Goal: Find specific page/section: Find specific page/section

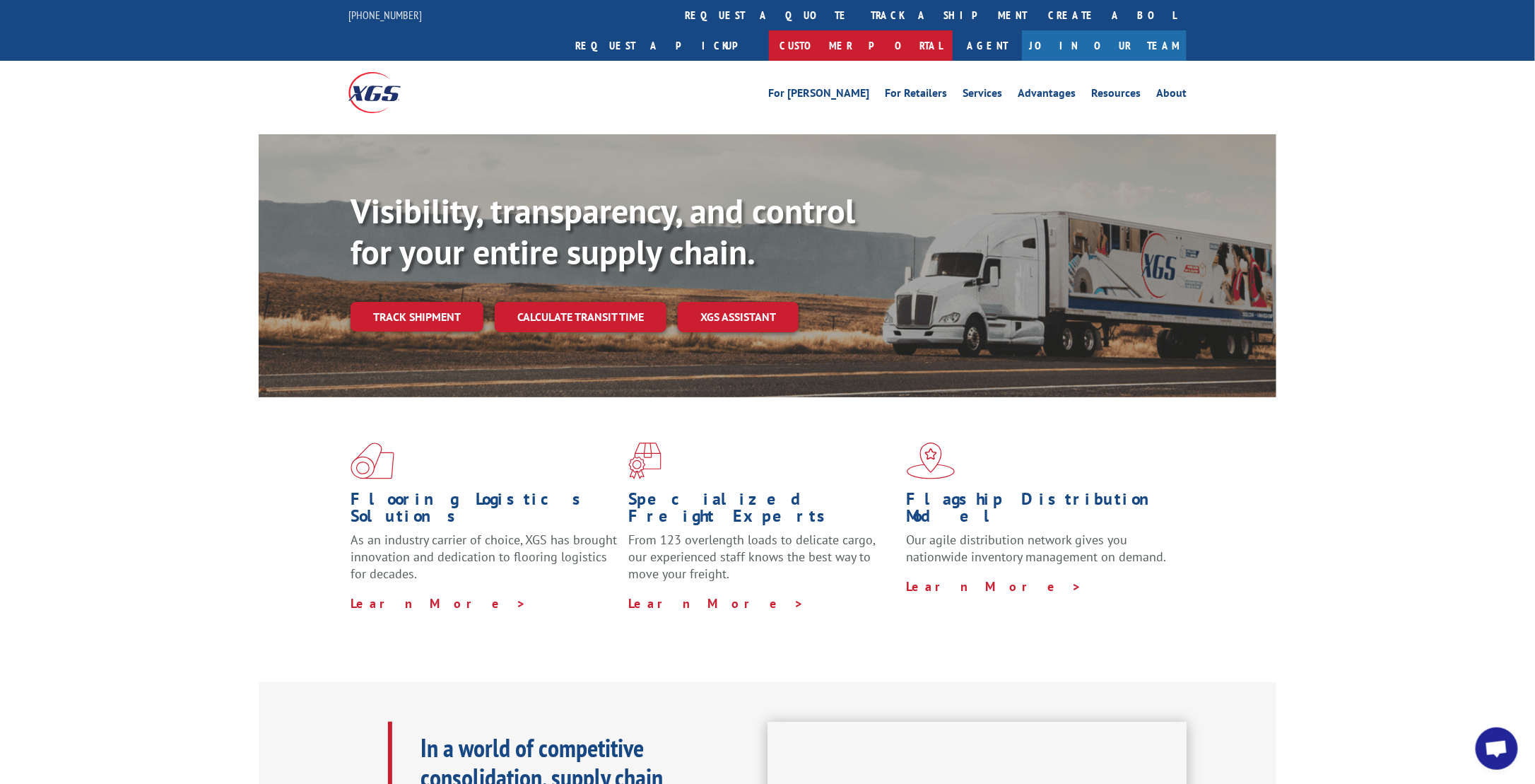
click at [953, 30] on link "Customer Portal" at bounding box center [861, 45] width 184 height 30
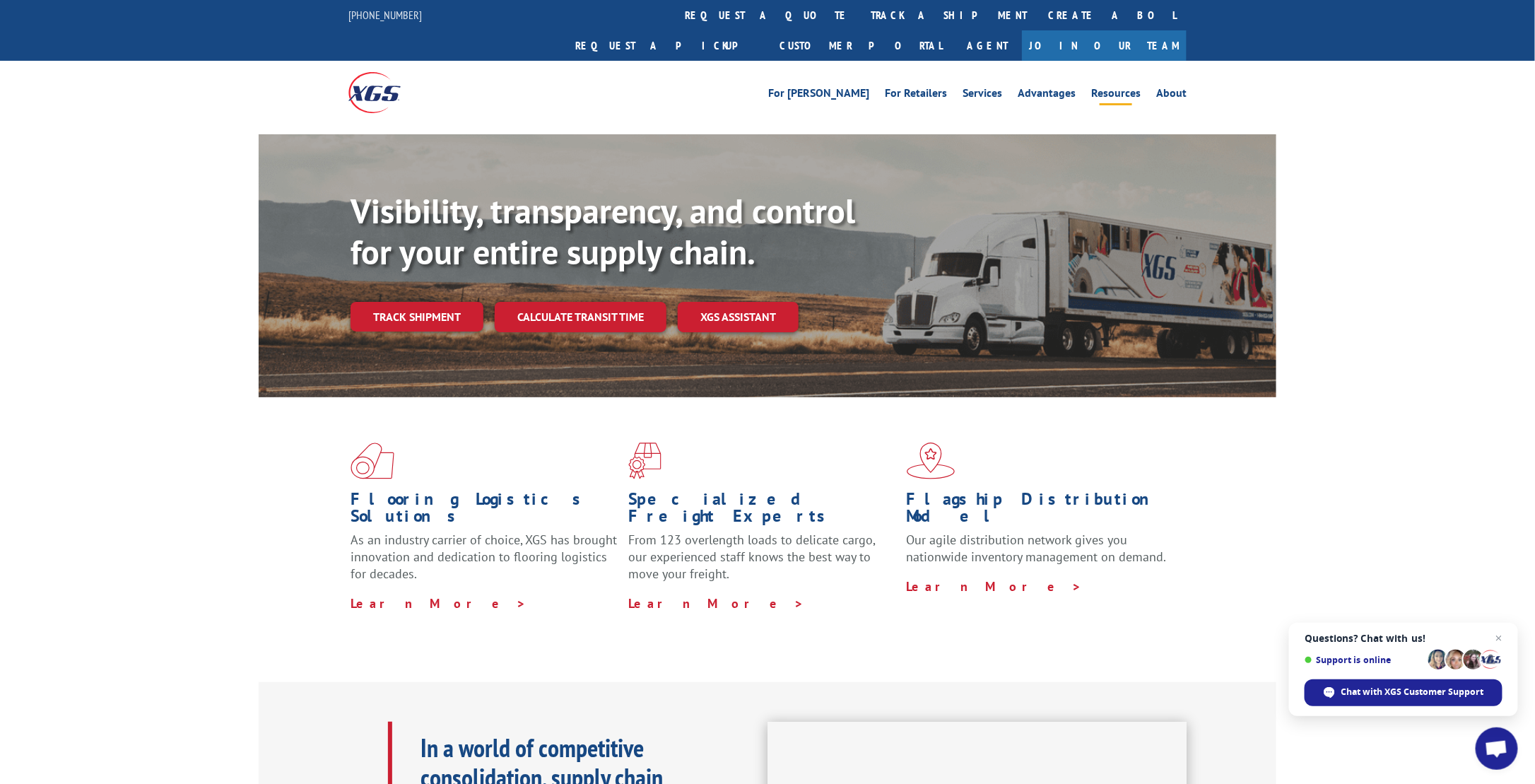
click at [1092, 87] on li "Resources" at bounding box center [1116, 95] width 65 height 16
click at [1116, 87] on link "Resources" at bounding box center [1116, 95] width 49 height 16
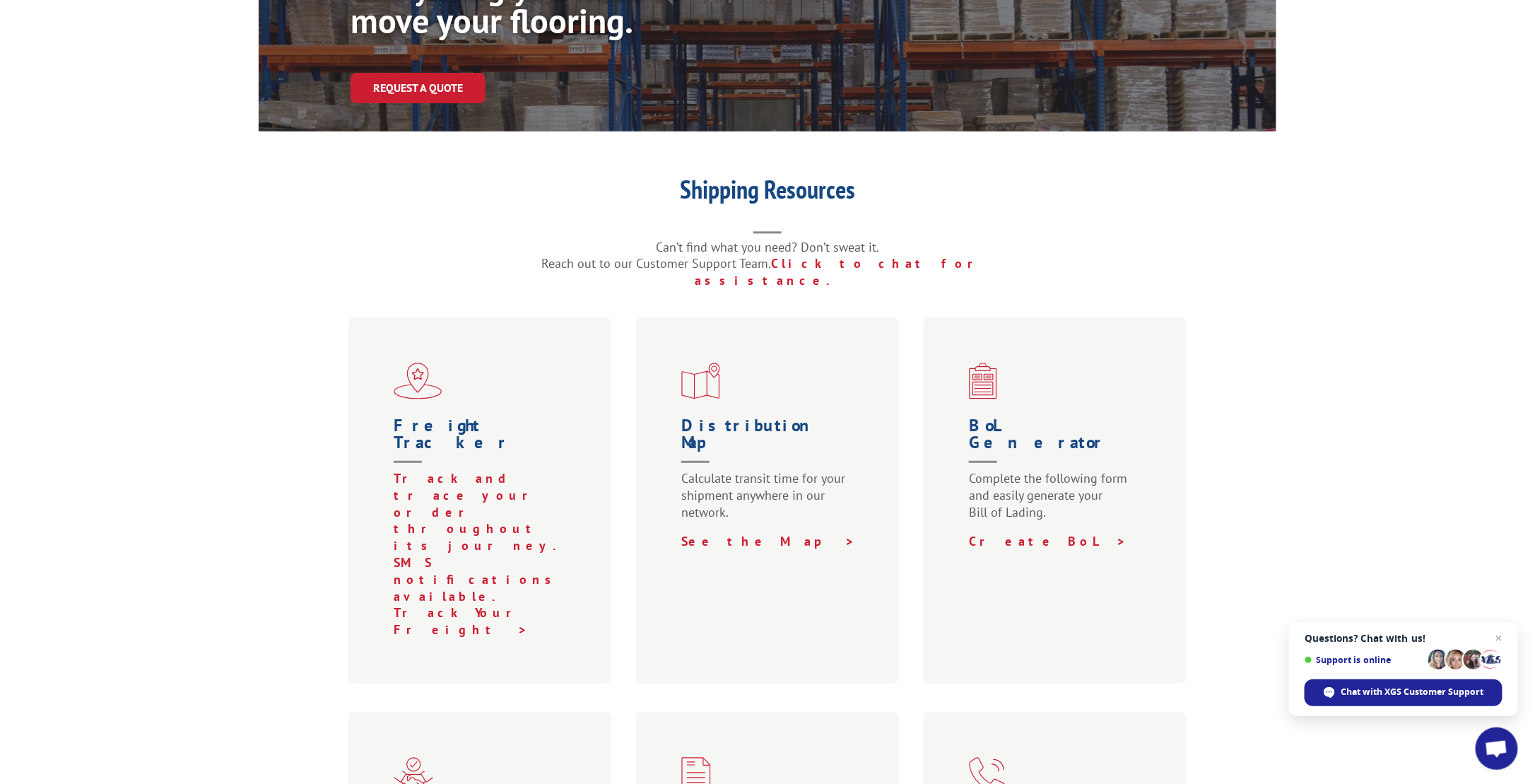
scroll to position [283, 0]
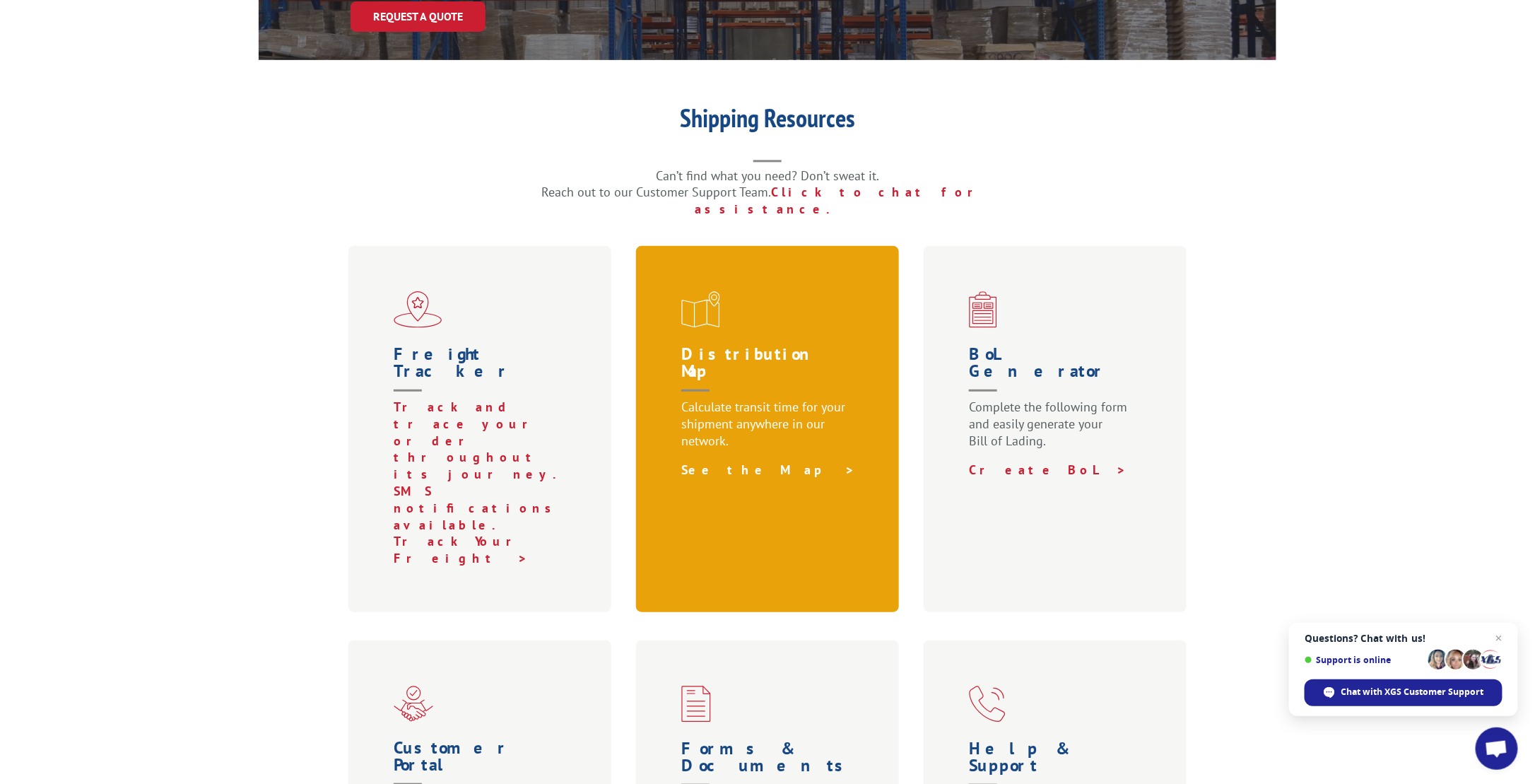
click at [719, 462] on link "See the Map >" at bounding box center [768, 470] width 174 height 17
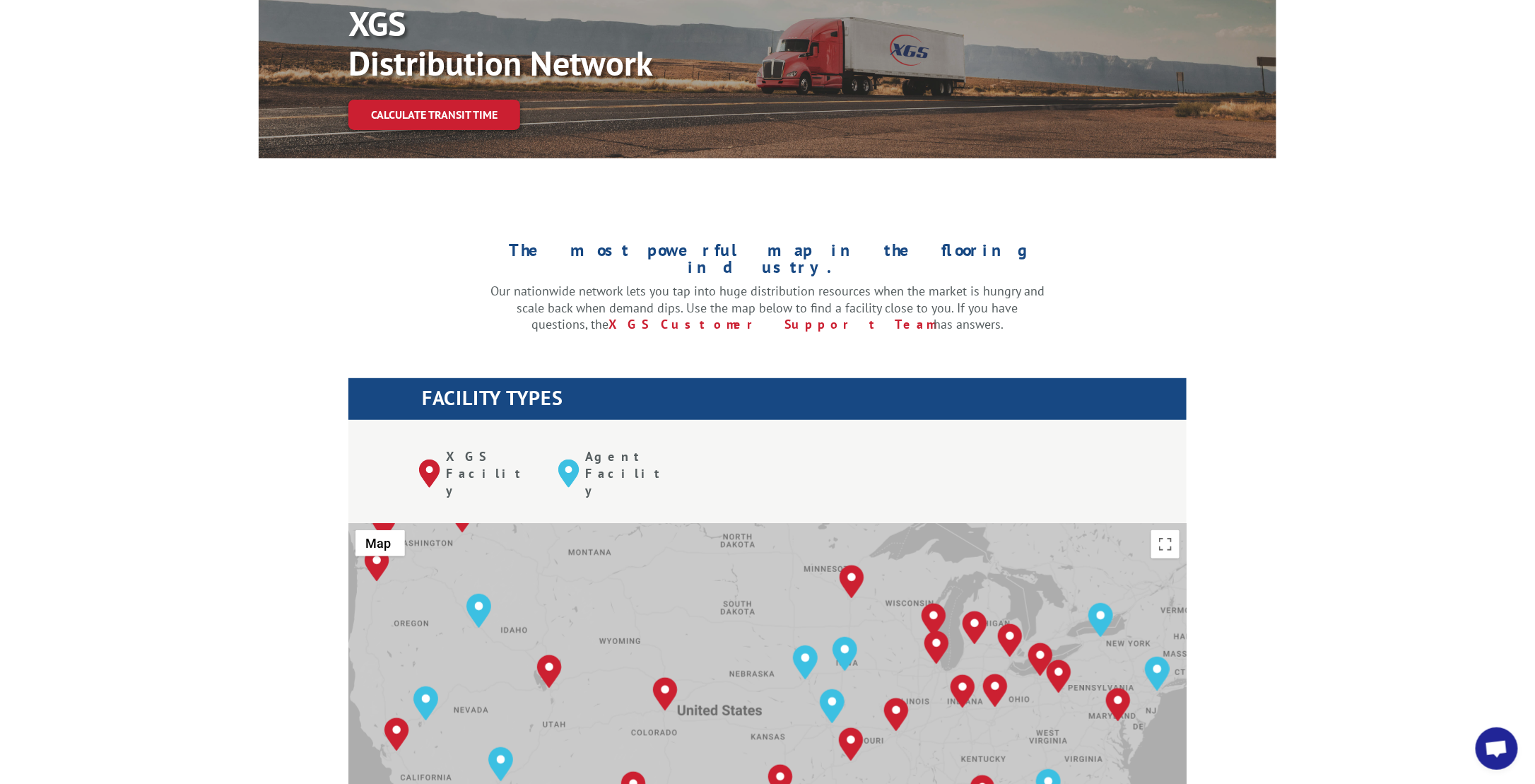
scroll to position [354, 0]
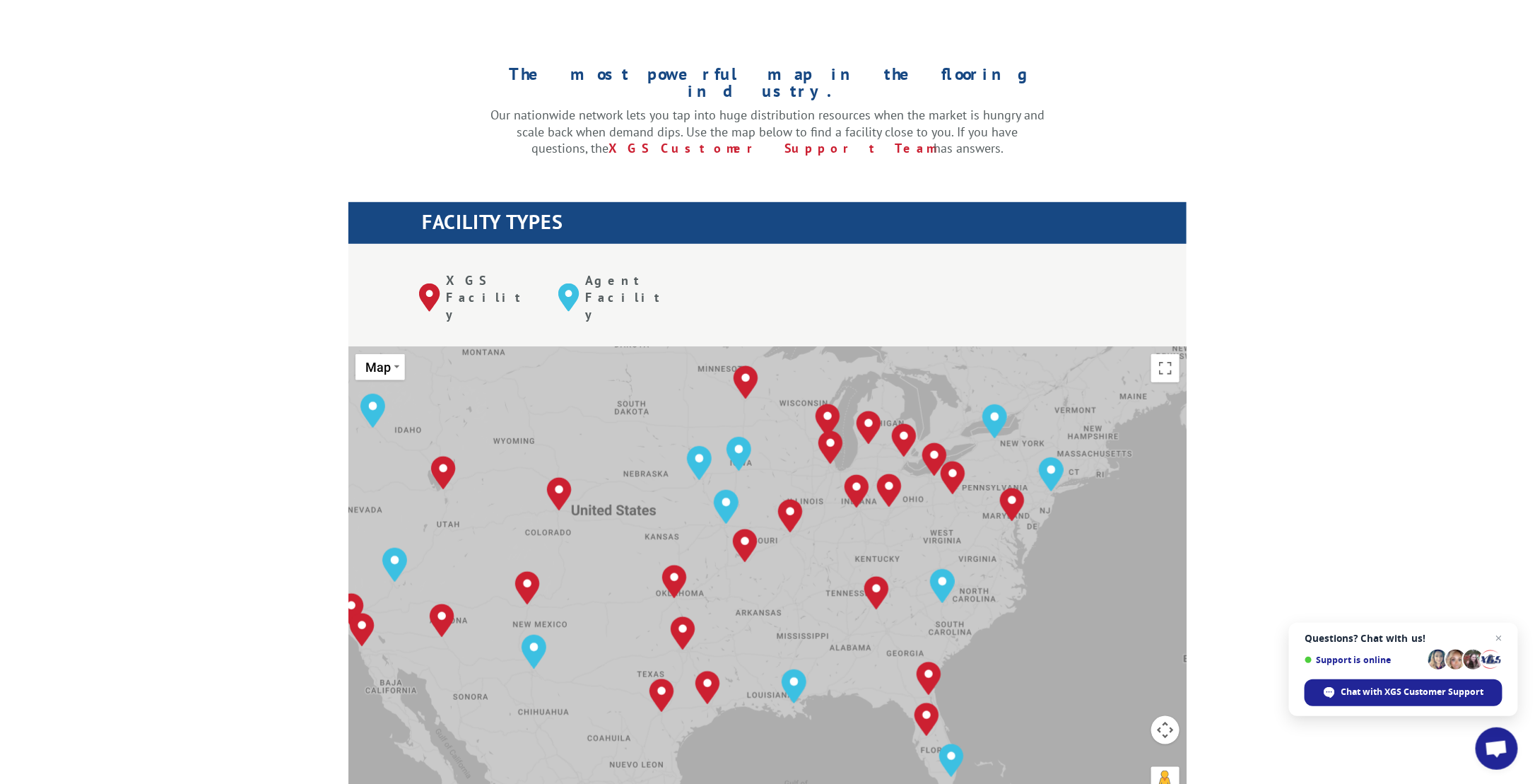
drag, startPoint x: 1094, startPoint y: 500, endPoint x: 980, endPoint y: 529, distance: 117.6
click at [980, 529] on div "To navigate, press the arrow keys. Albuquerque, NM Baltimore, MD Boise, ID Char…" at bounding box center [768, 579] width 838 height 465
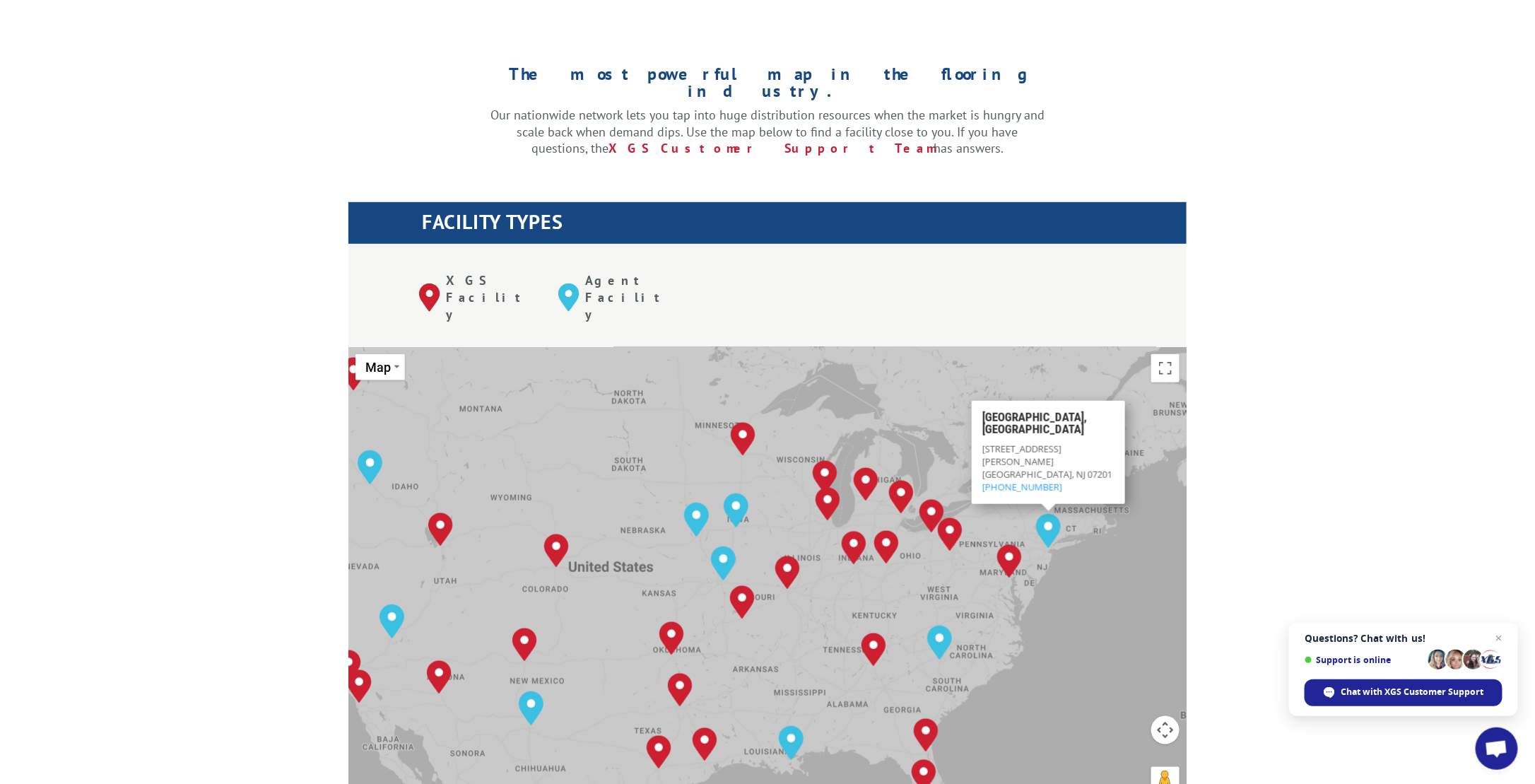
click at [991, 463] on div "To navigate, press the arrow keys. Albuquerque, NM Baltimore, MD Boise, ID Char…" at bounding box center [768, 579] width 838 height 465
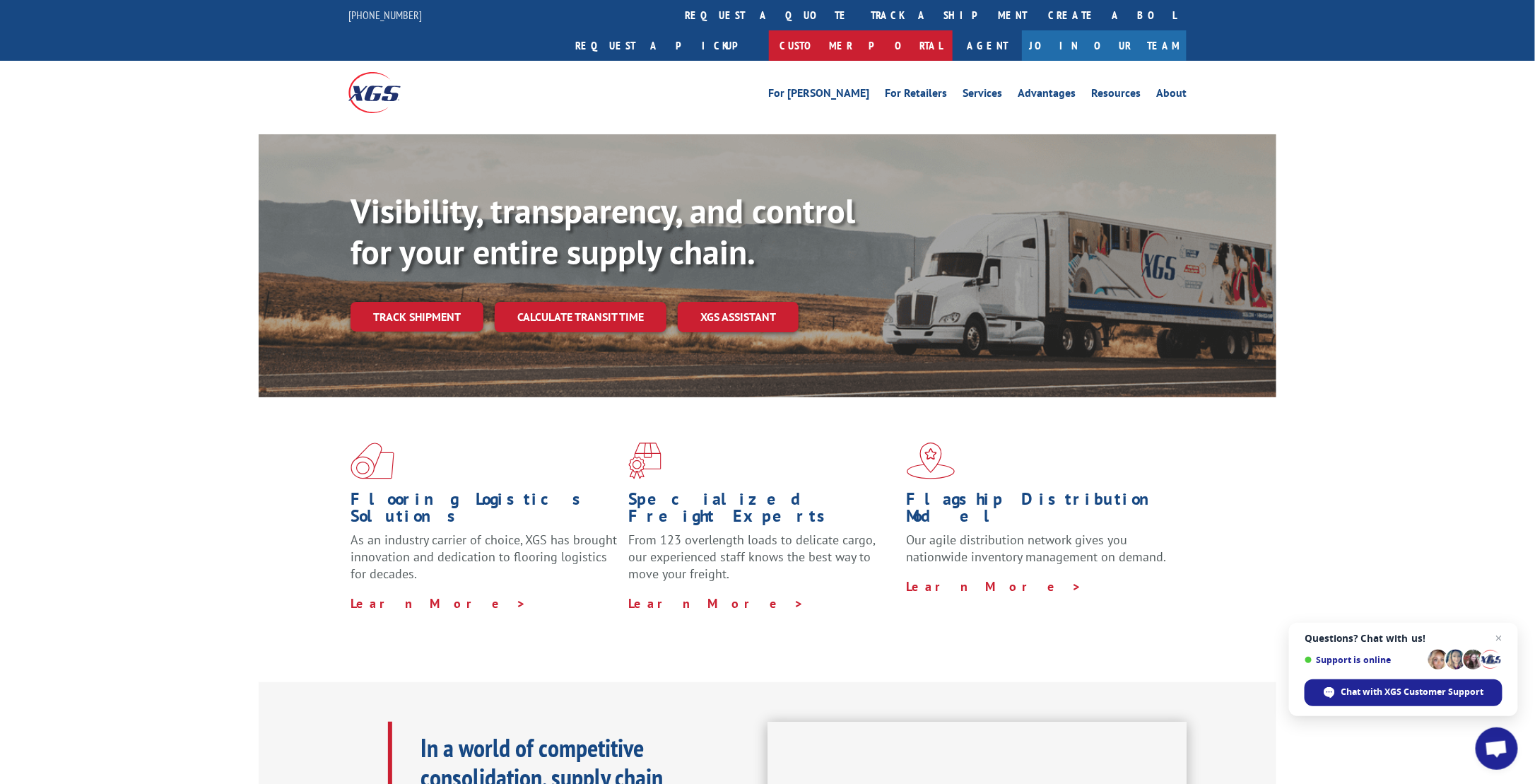
click at [953, 30] on link "Customer Portal" at bounding box center [861, 45] width 184 height 30
